Goal: Task Accomplishment & Management: Manage account settings

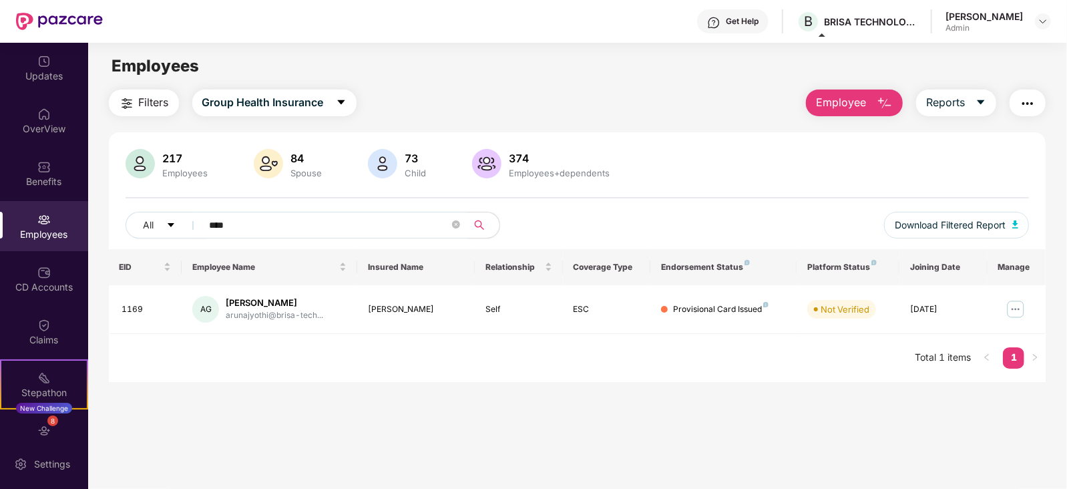
click at [272, 224] on input "****" at bounding box center [330, 225] width 240 height 20
type input "*"
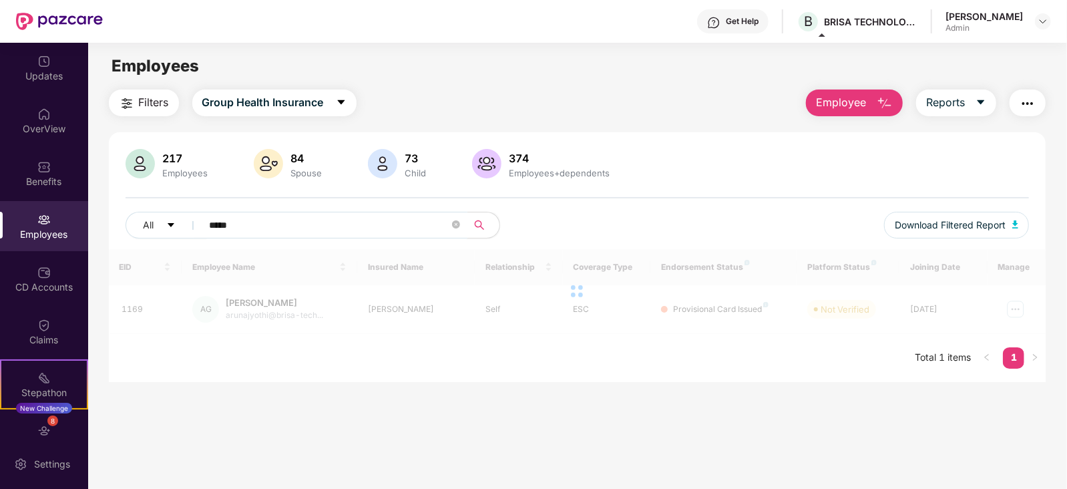
type input "*****"
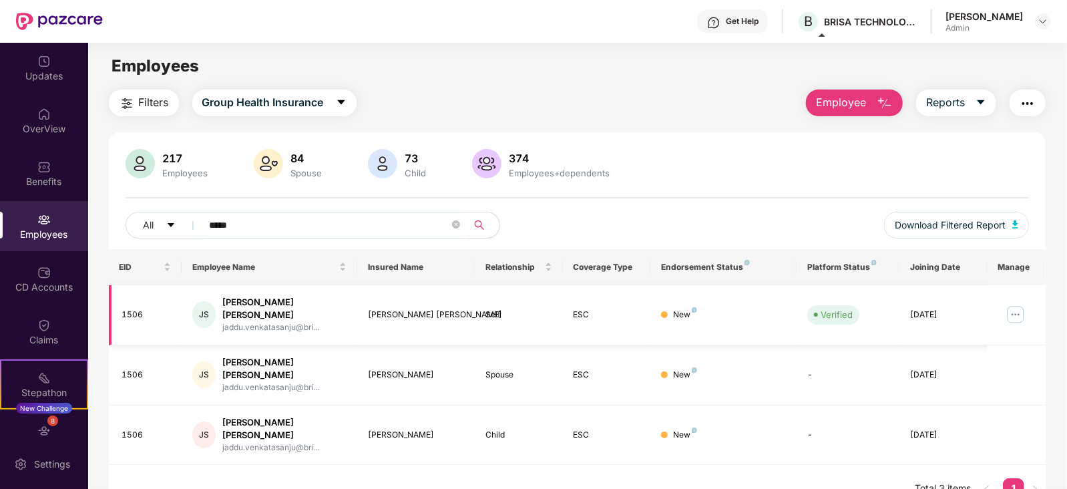
click at [1003, 305] on td at bounding box center [1017, 315] width 59 height 60
click at [1016, 309] on img at bounding box center [1015, 314] width 21 height 21
click at [280, 297] on div "[PERSON_NAME] [PERSON_NAME]" at bounding box center [284, 308] width 125 height 25
click at [1010, 312] on img at bounding box center [1015, 314] width 21 height 21
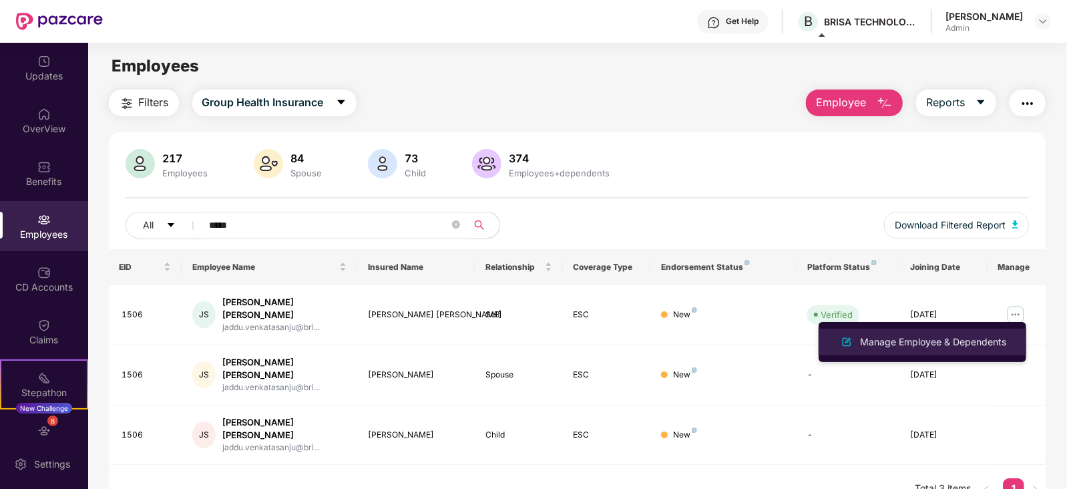
click at [941, 339] on div "Manage Employee & Dependents" at bounding box center [934, 342] width 152 height 15
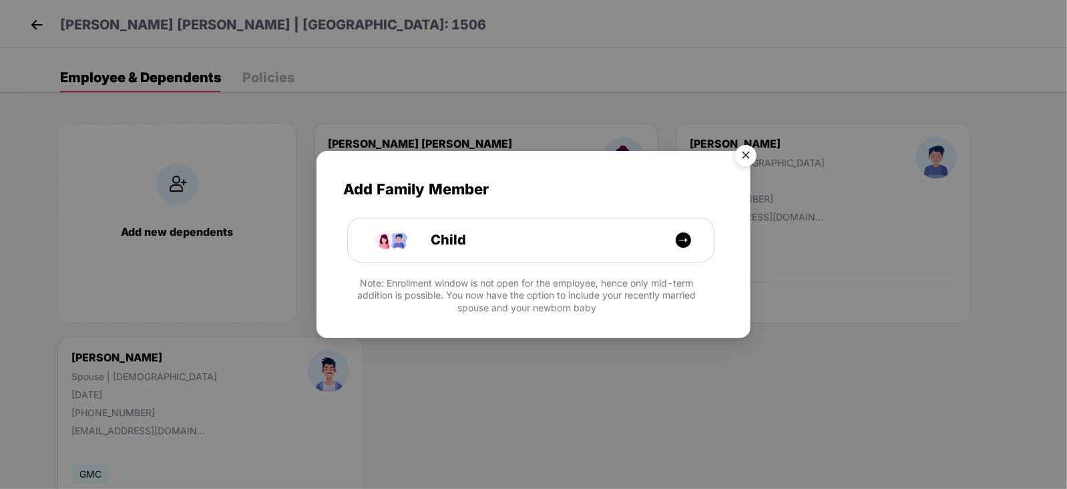
click at [741, 154] on img "Close" at bounding box center [745, 157] width 37 height 37
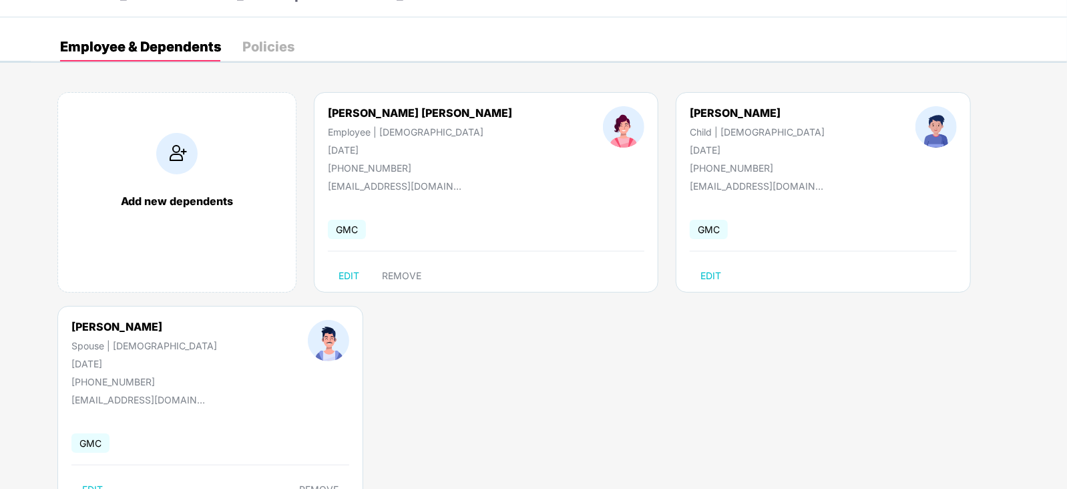
scroll to position [33, 0]
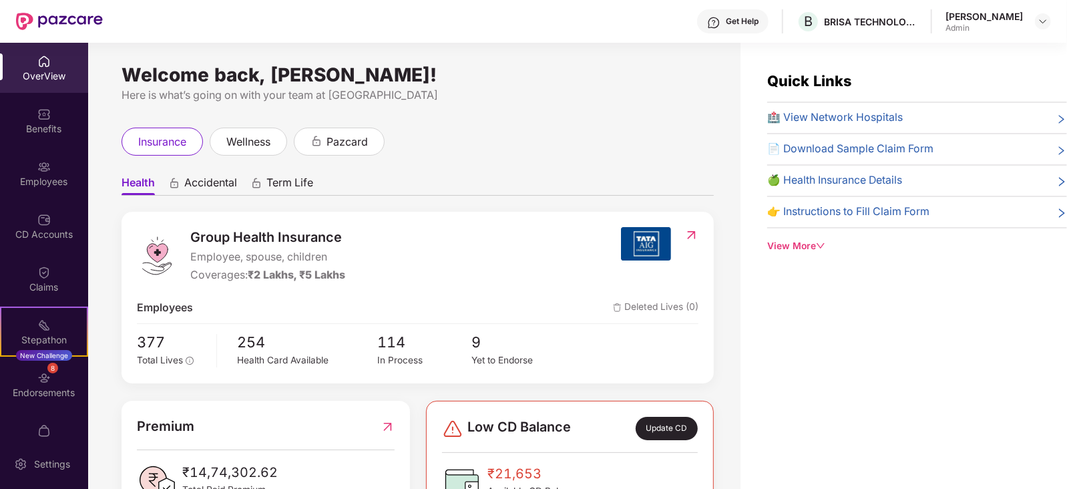
click at [825, 363] on div "Quick Links 🏥 View Network Hospitals 📄 Download Sample Claim Form 🍏 Health Insu…" at bounding box center [904, 287] width 327 height 489
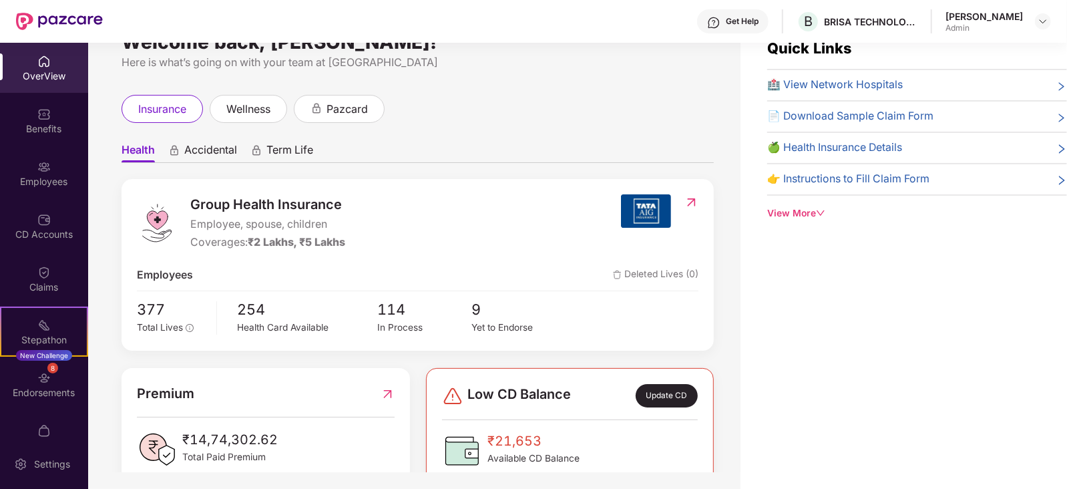
scroll to position [43, 0]
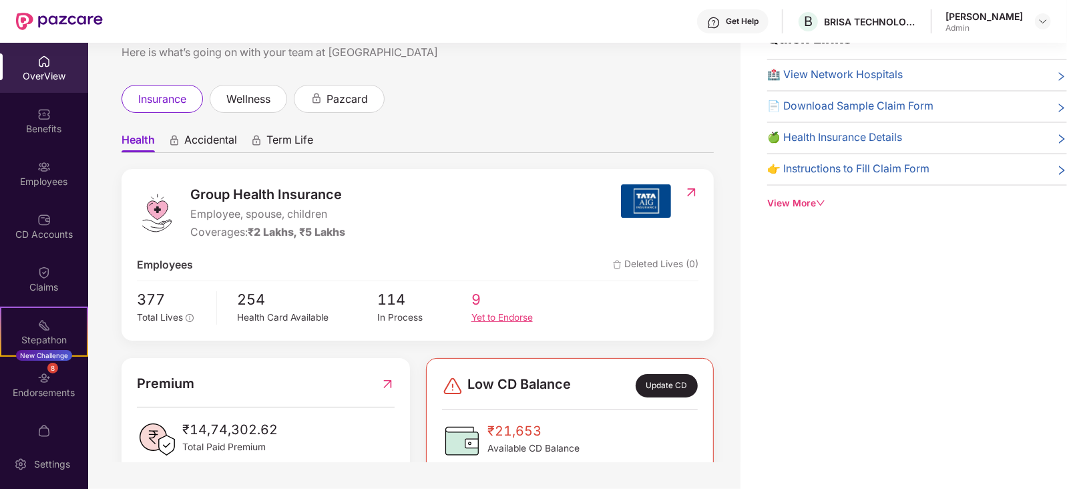
click at [473, 301] on span "9" at bounding box center [517, 299] width 93 height 23
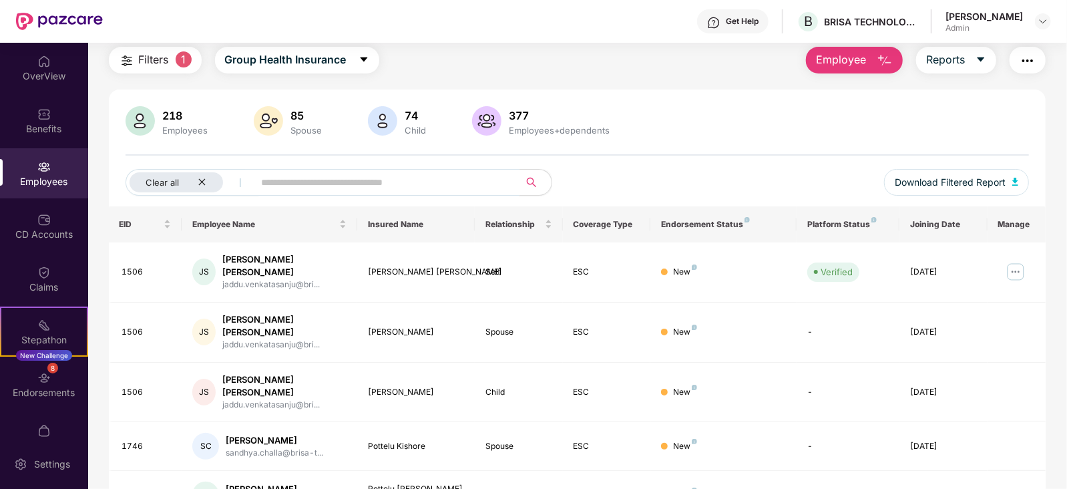
click at [294, 184] on input "text" at bounding box center [382, 182] width 240 height 20
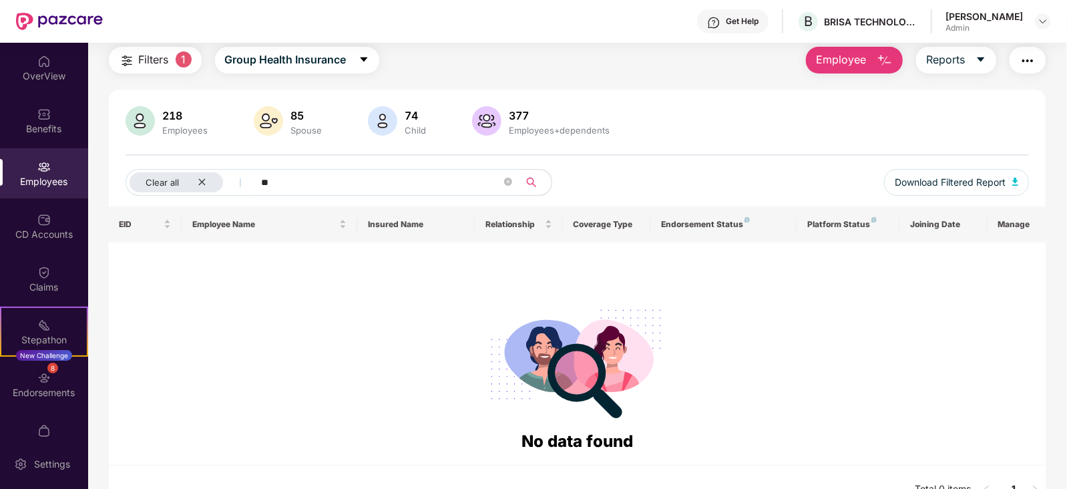
type input "*"
